Goal: Transaction & Acquisition: Purchase product/service

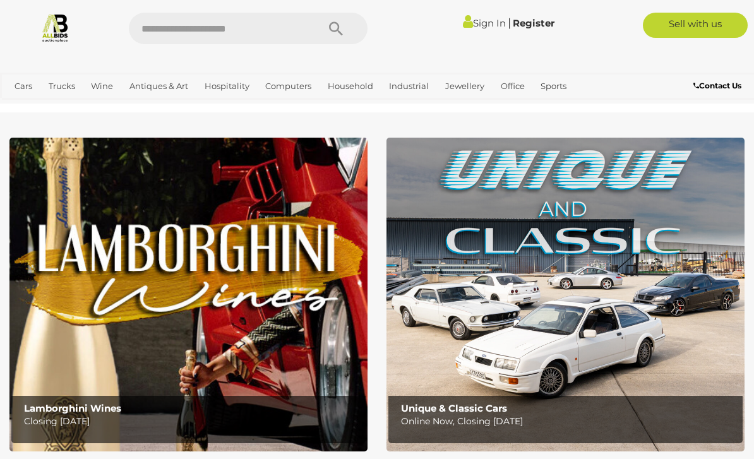
click at [0, 0] on link "Antiques & Vintage" at bounding box center [0, 0] width 0 height 0
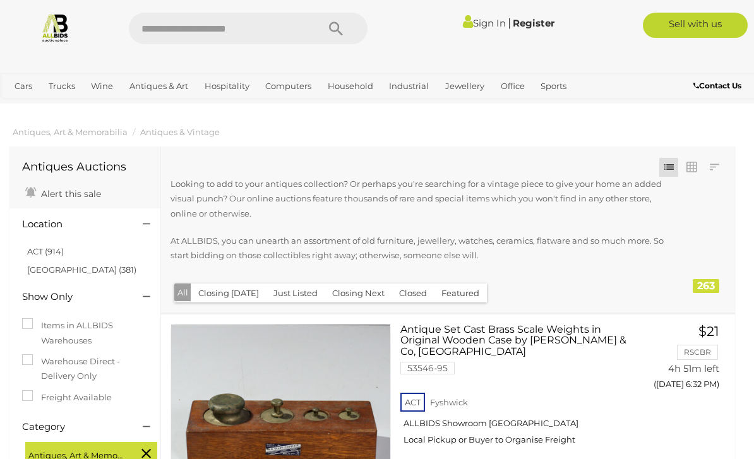
click at [54, 246] on link "ACT (914)" at bounding box center [45, 251] width 37 height 10
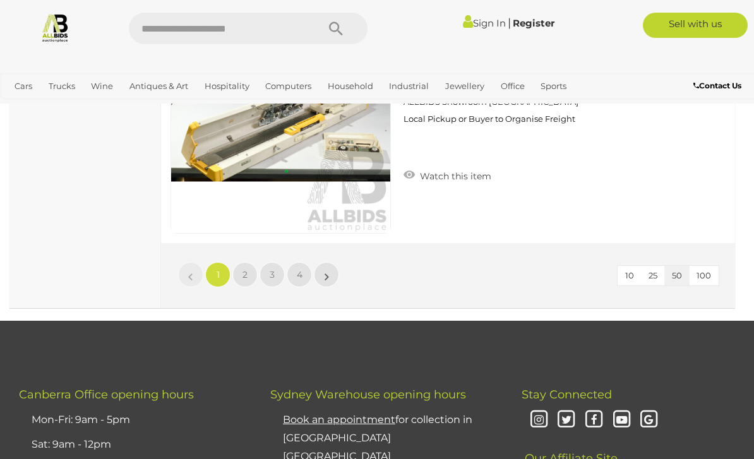
scroll to position [12119, 0]
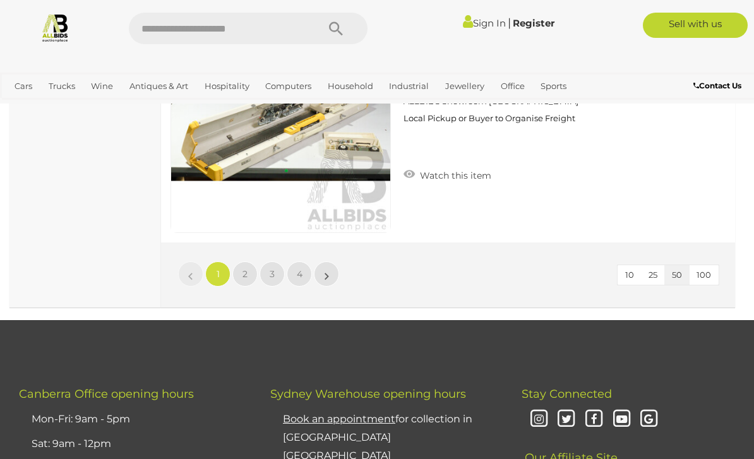
click at [248, 278] on link "2" at bounding box center [244, 273] width 25 height 25
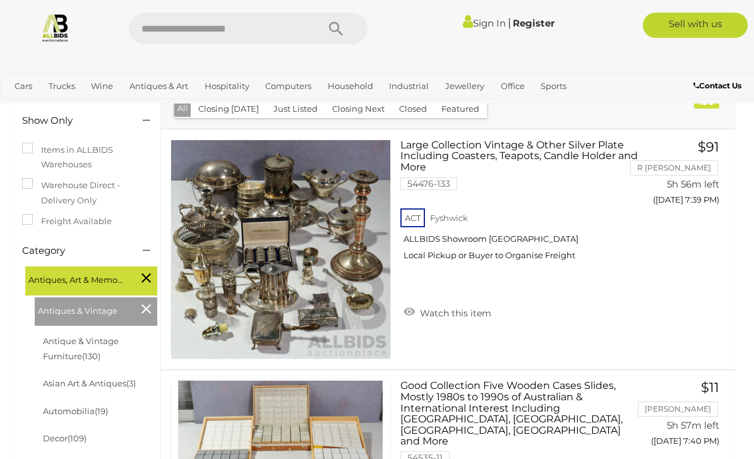
click at [106, 338] on link "Antique & Vintage Furniture (130)" at bounding box center [81, 348] width 76 height 25
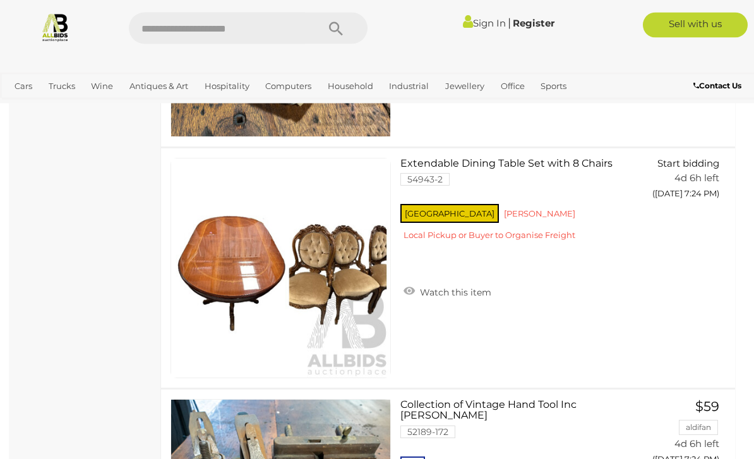
scroll to position [7773, 0]
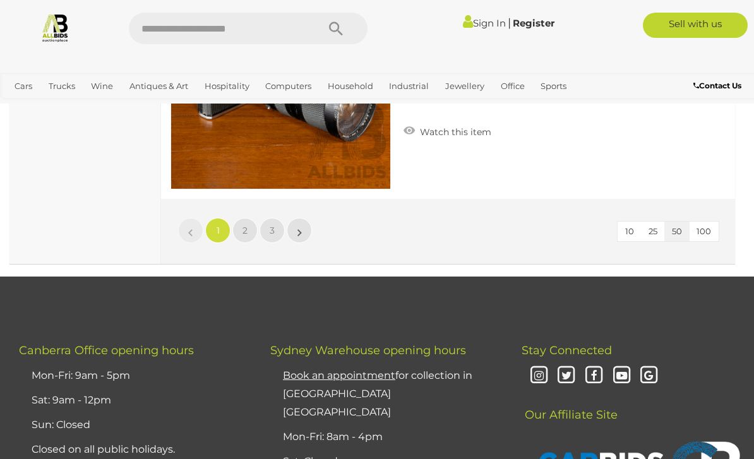
click at [253, 225] on link "2" at bounding box center [244, 230] width 25 height 25
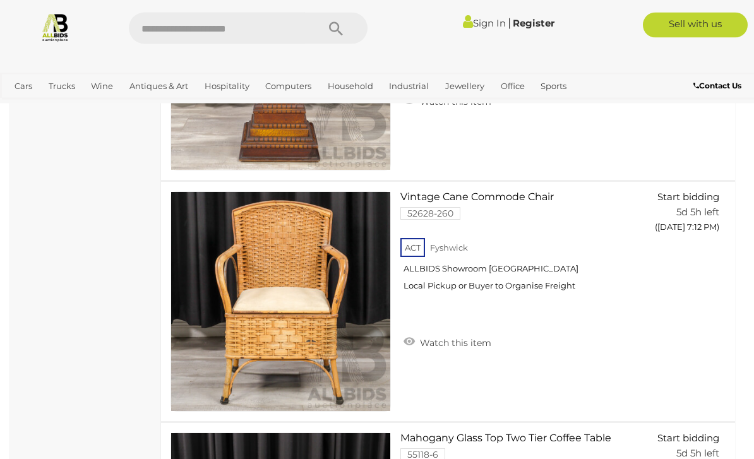
scroll to position [11116, 0]
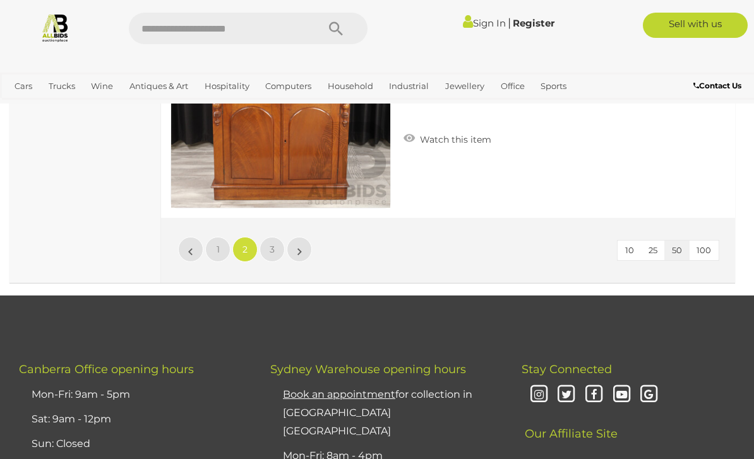
click at [278, 256] on link "3" at bounding box center [271, 249] width 25 height 25
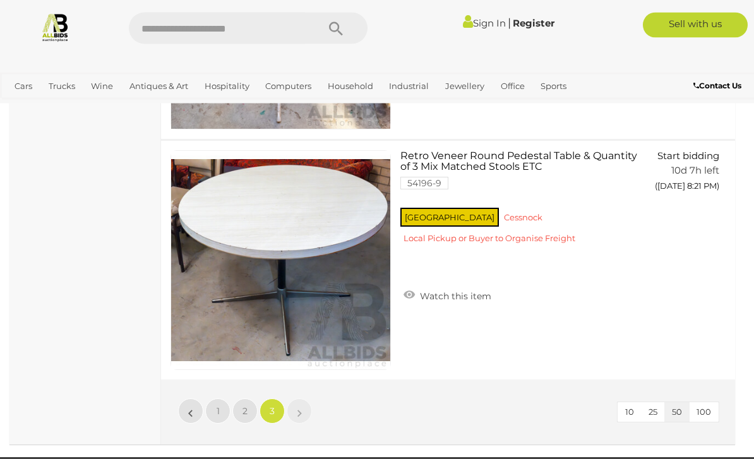
scroll to position [7063, 0]
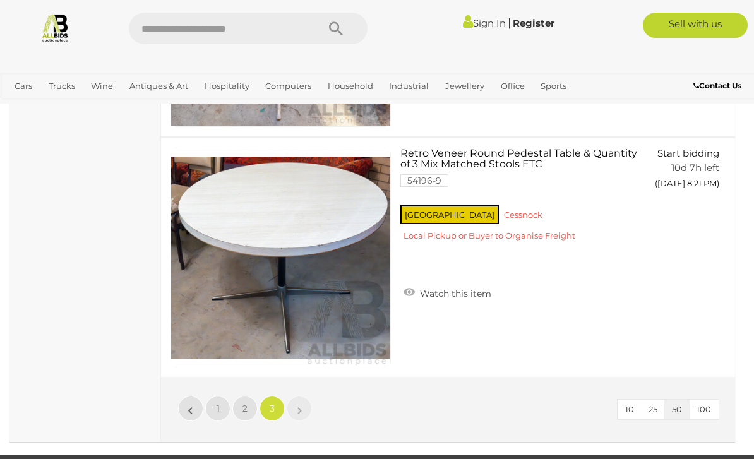
click at [705, 411] on span "100" at bounding box center [703, 409] width 15 height 10
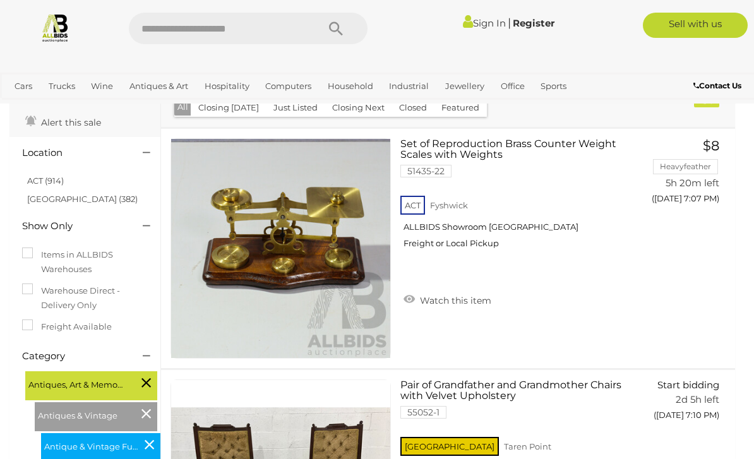
click at [48, 148] on h4 "Location" at bounding box center [73, 153] width 102 height 11
click at [44, 199] on link "[GEOGRAPHIC_DATA] (382)" at bounding box center [82, 199] width 110 height 10
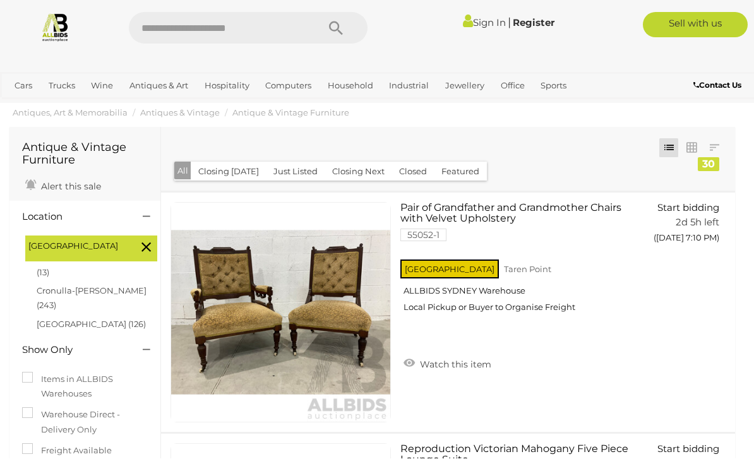
scroll to position [20, 0]
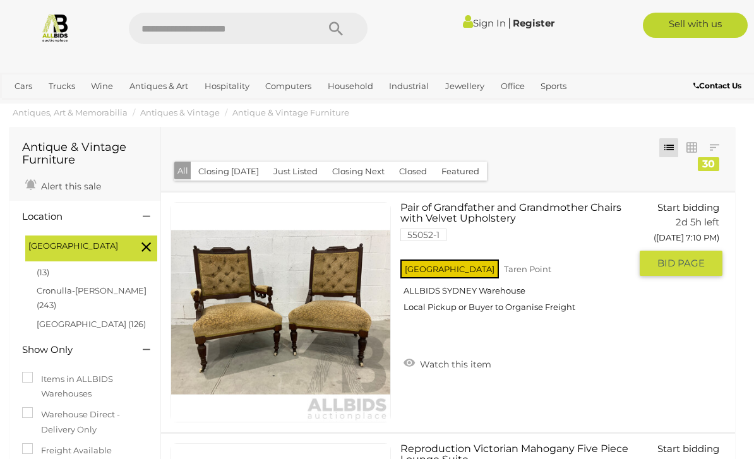
click at [42, 244] on span "[GEOGRAPHIC_DATA]" at bounding box center [75, 246] width 95 height 15
click at [54, 206] on div "Location" at bounding box center [85, 214] width 145 height 21
click at [45, 214] on h4 "Location" at bounding box center [73, 216] width 102 height 11
click at [138, 222] on div at bounding box center [145, 217] width 24 height 15
click at [151, 210] on div at bounding box center [145, 217] width 24 height 15
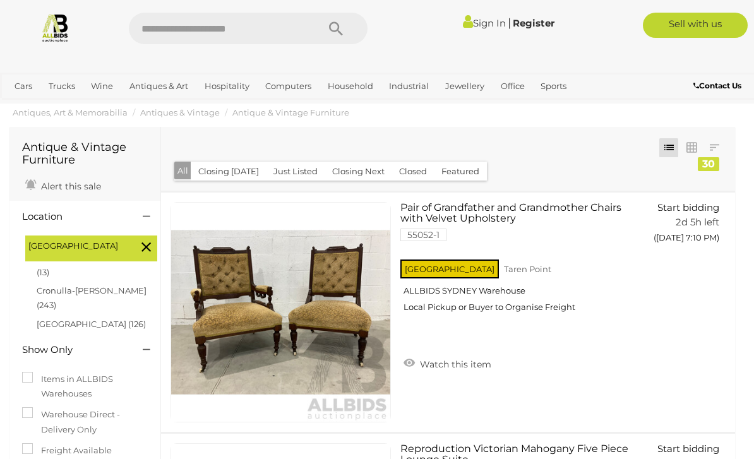
click at [145, 242] on icon at bounding box center [145, 247] width 9 height 16
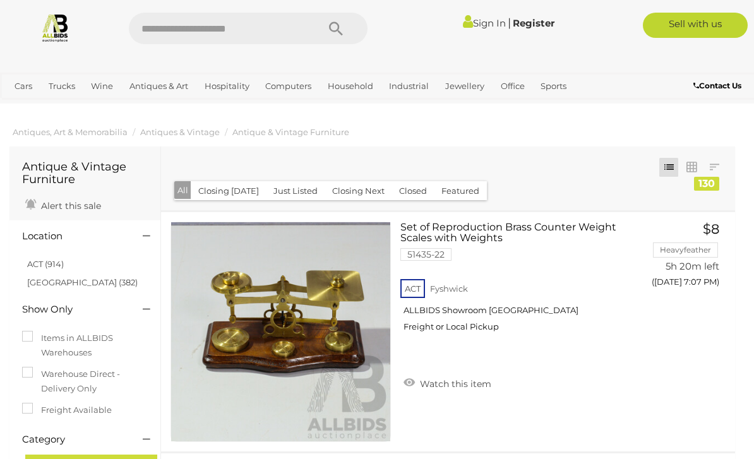
click at [45, 259] on link "ACT (914)" at bounding box center [45, 264] width 37 height 10
